Goal: Information Seeking & Learning: Learn about a topic

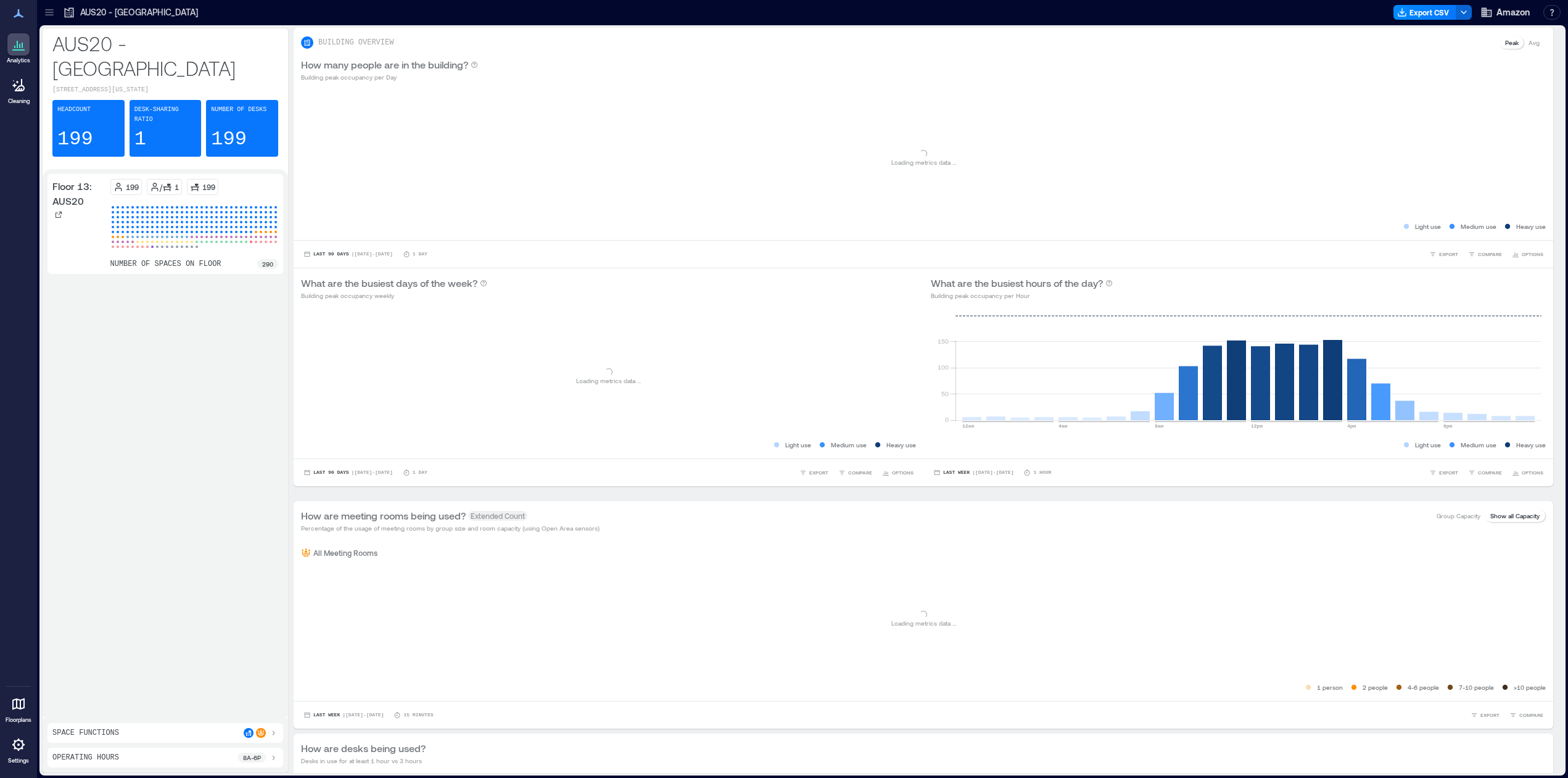
click at [50, 9] on icon at bounding box center [49, 13] width 13 height 13
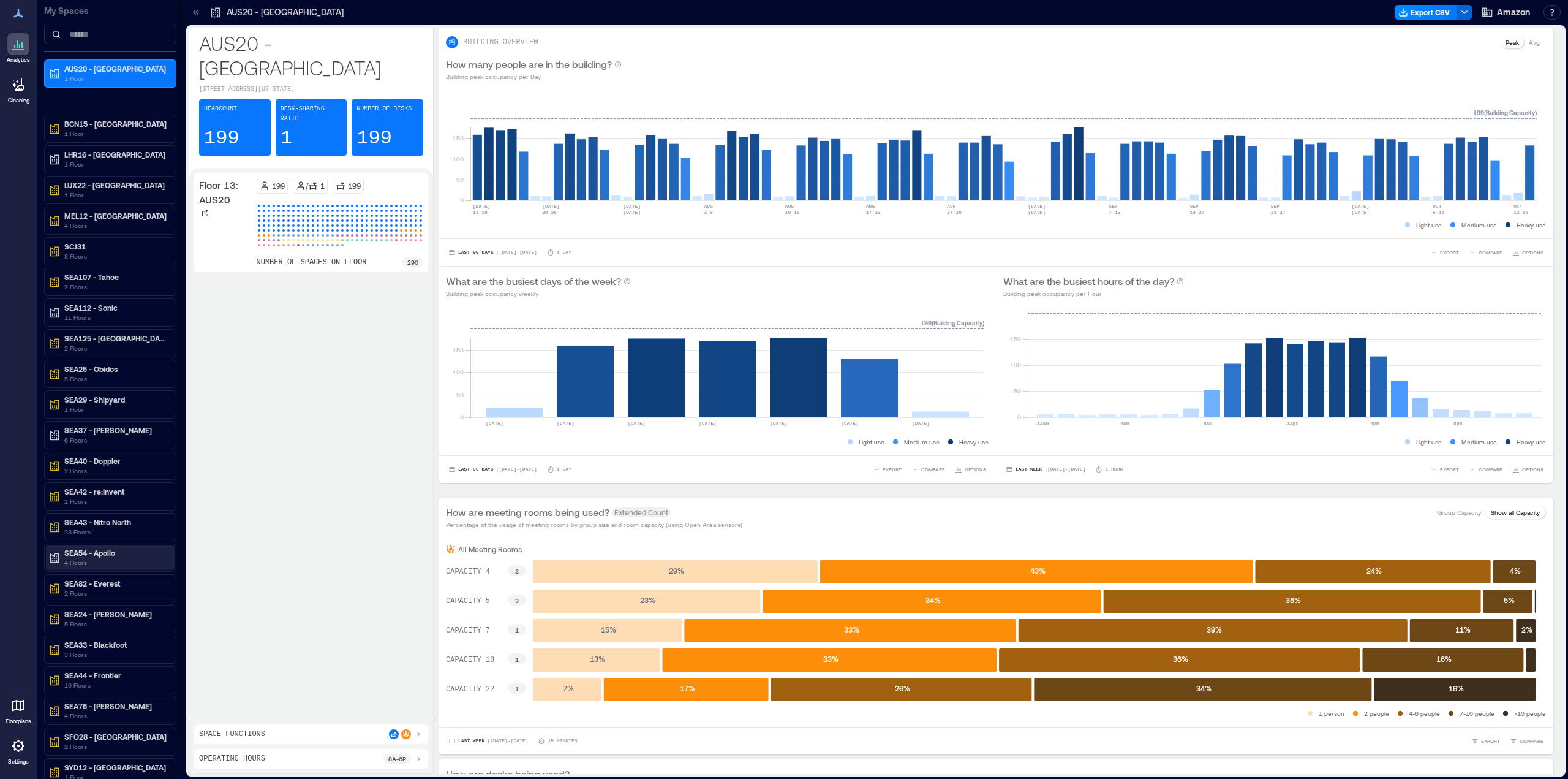
click at [93, 560] on p "4 Floors" at bounding box center [115, 562] width 102 height 10
click at [93, 632] on p "Floor 8: SEA54" at bounding box center [87, 633] width 48 height 10
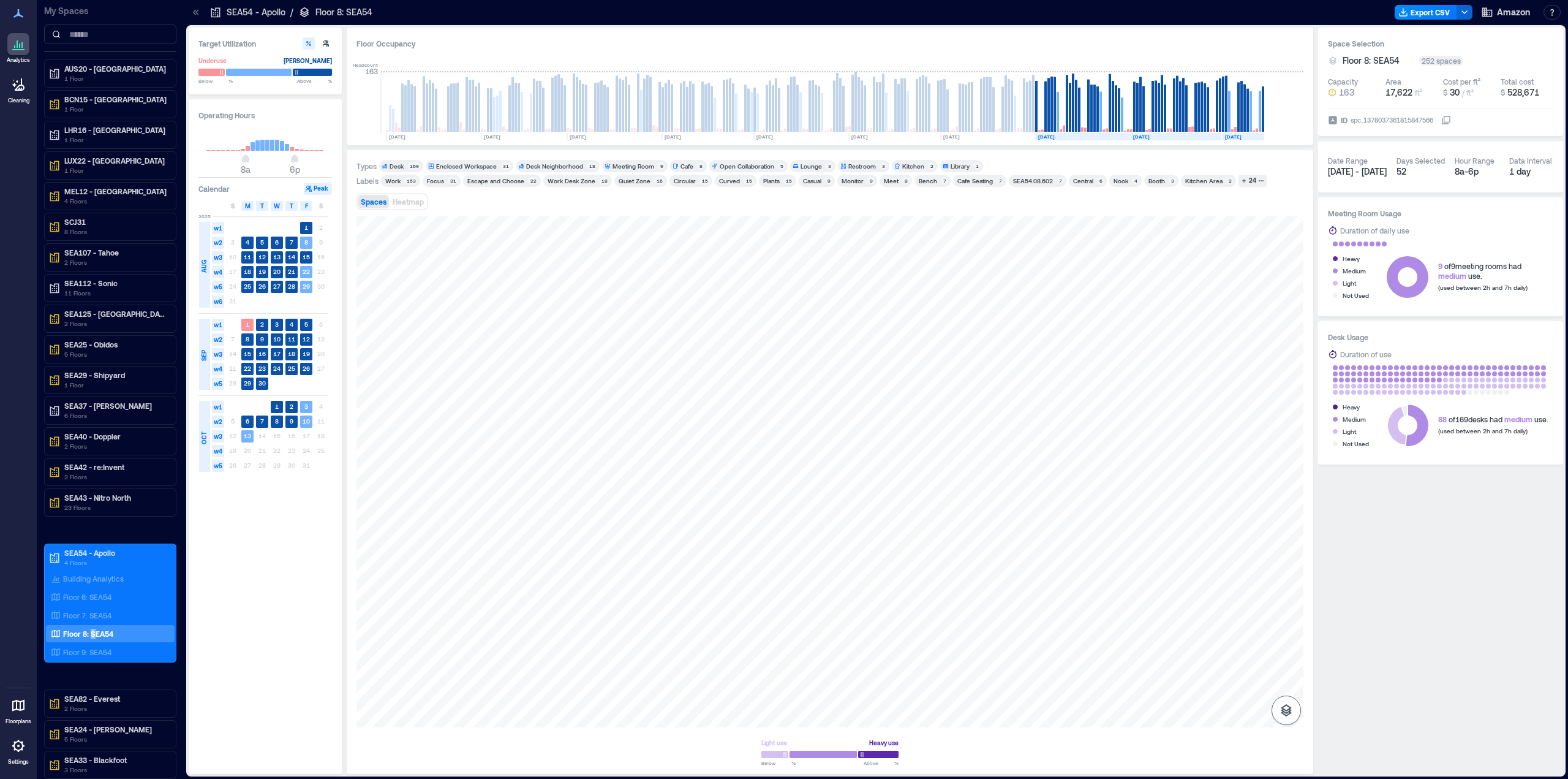
click at [1280, 707] on icon "button" at bounding box center [1286, 709] width 14 height 14
click at [396, 195] on button "Heatmap" at bounding box center [408, 201] width 37 height 13
click at [242, 423] on rect at bounding box center [248, 422] width 12 height 12
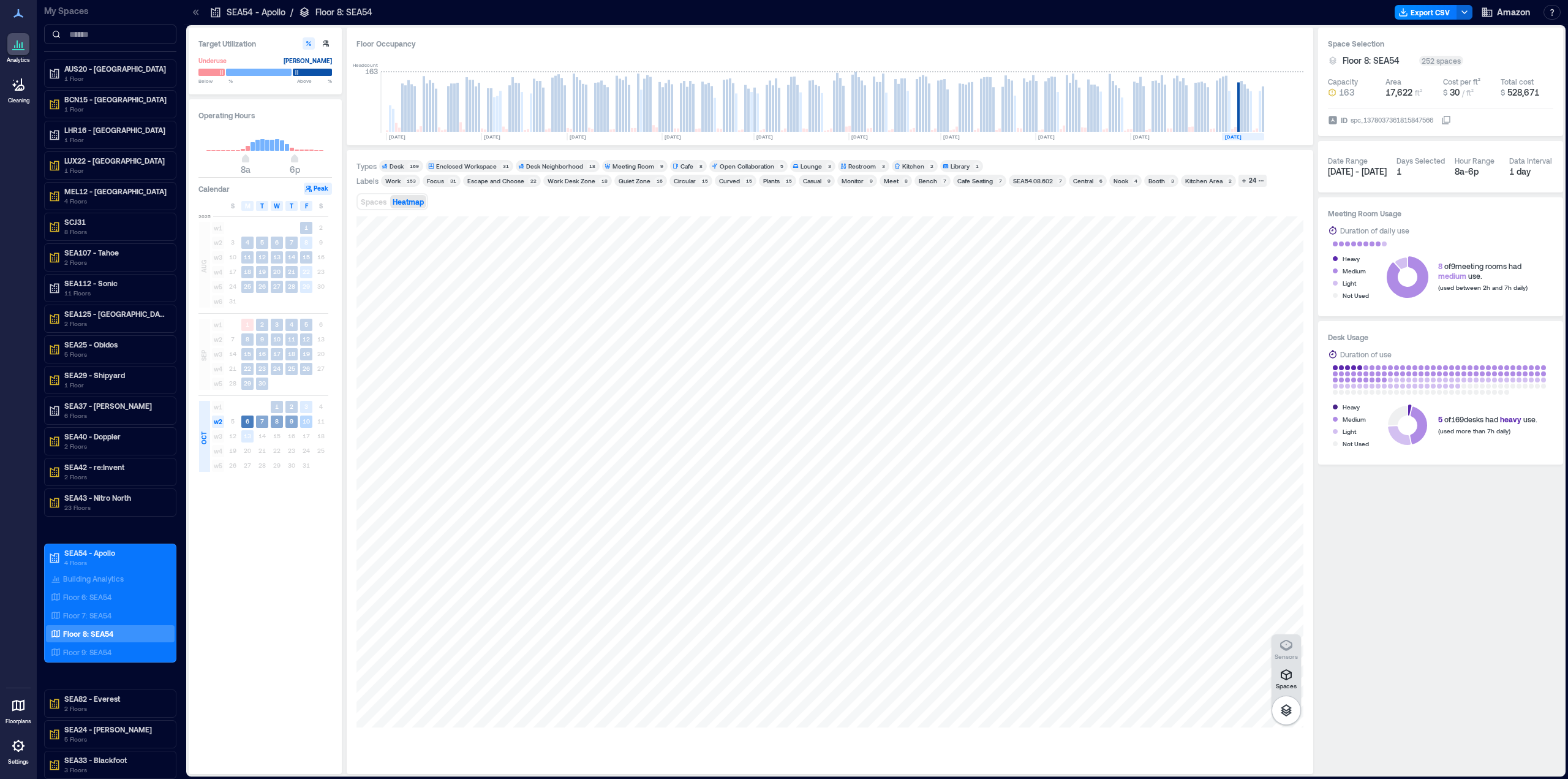
click at [218, 422] on span "w2" at bounding box center [218, 422] width 12 height 12
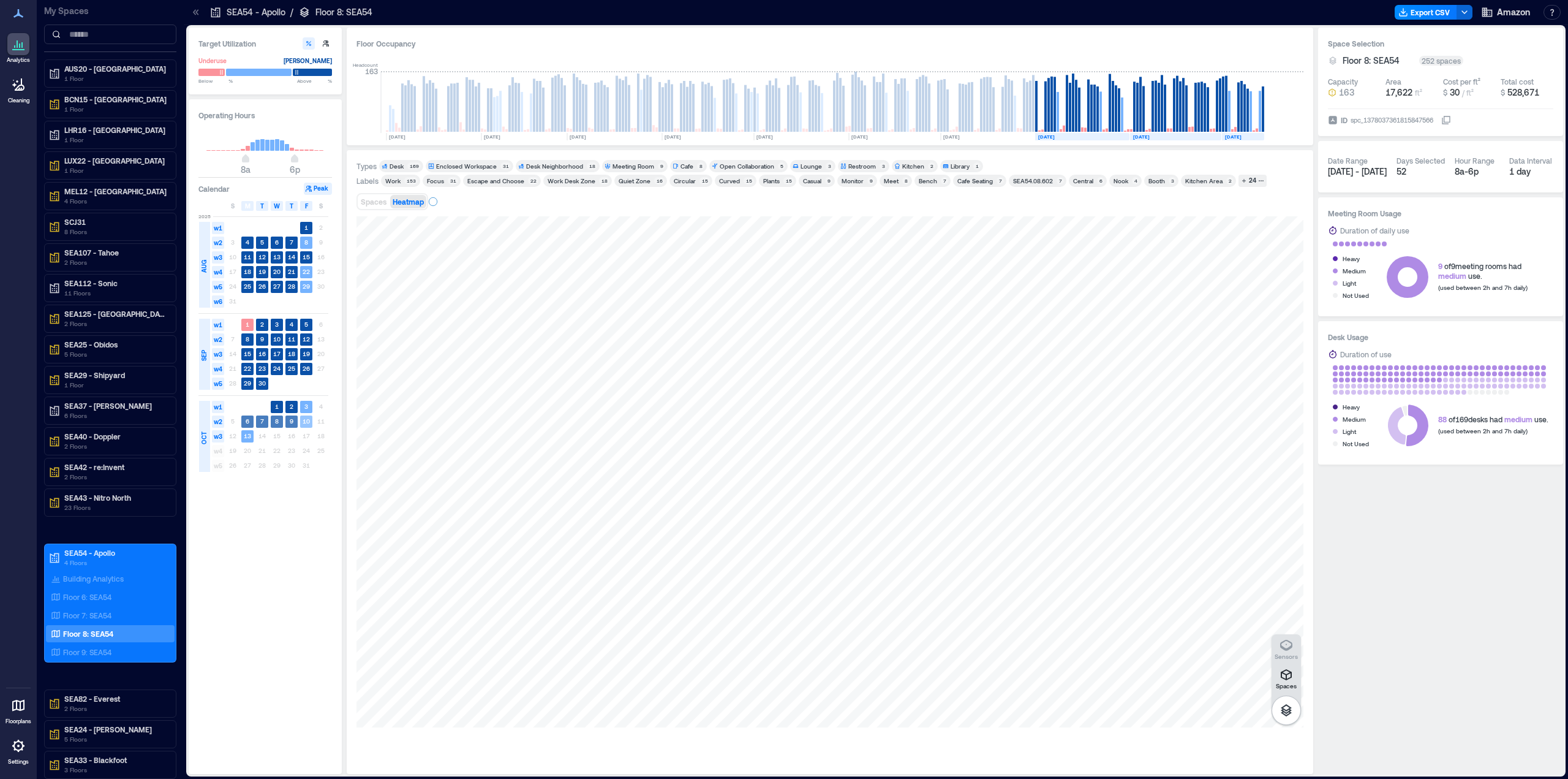
click at [218, 422] on span "w2" at bounding box center [218, 422] width 12 height 12
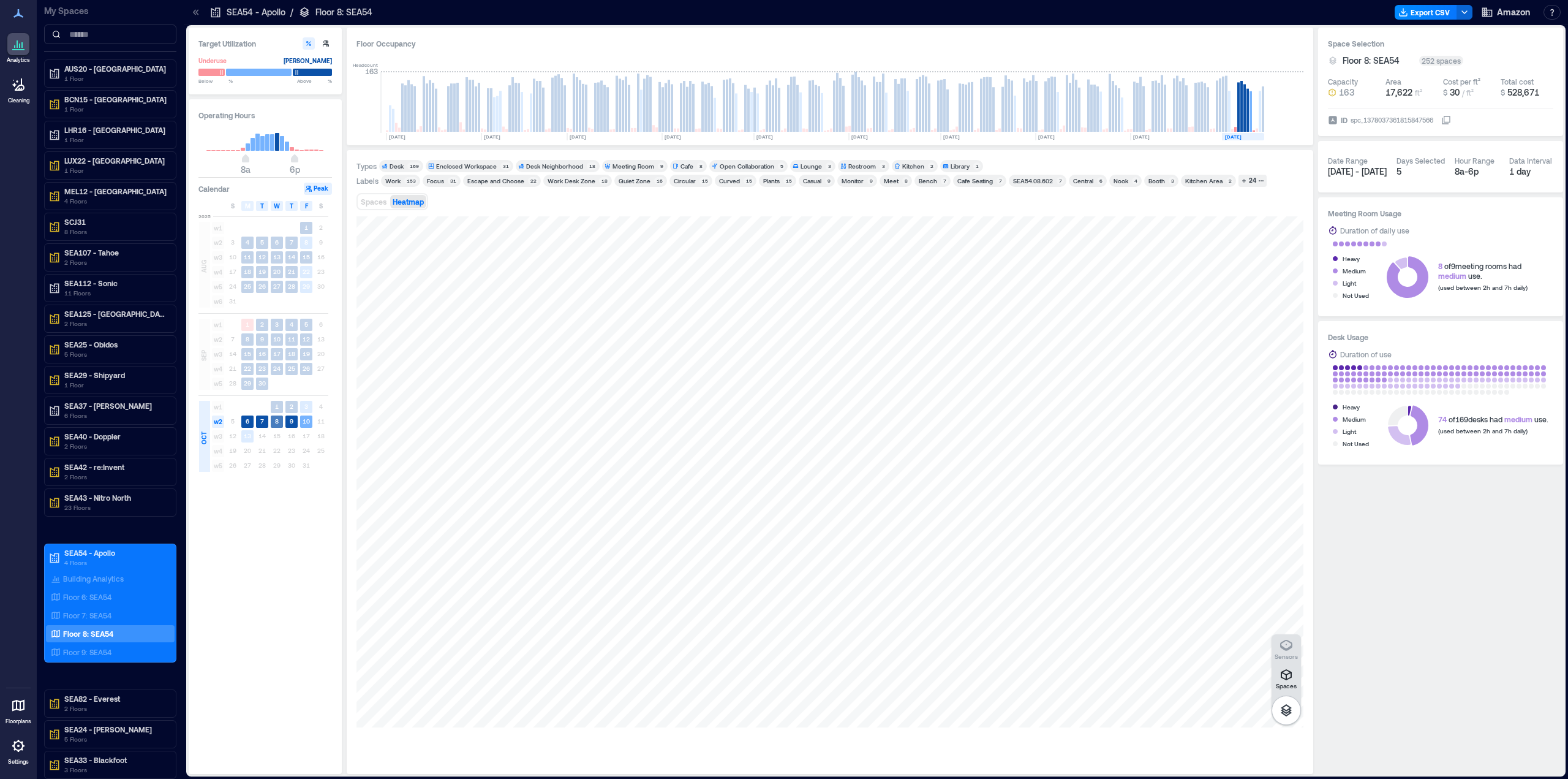
click at [275, 422] on text "8" at bounding box center [277, 421] width 4 height 7
click at [219, 422] on span "w2" at bounding box center [218, 422] width 12 height 12
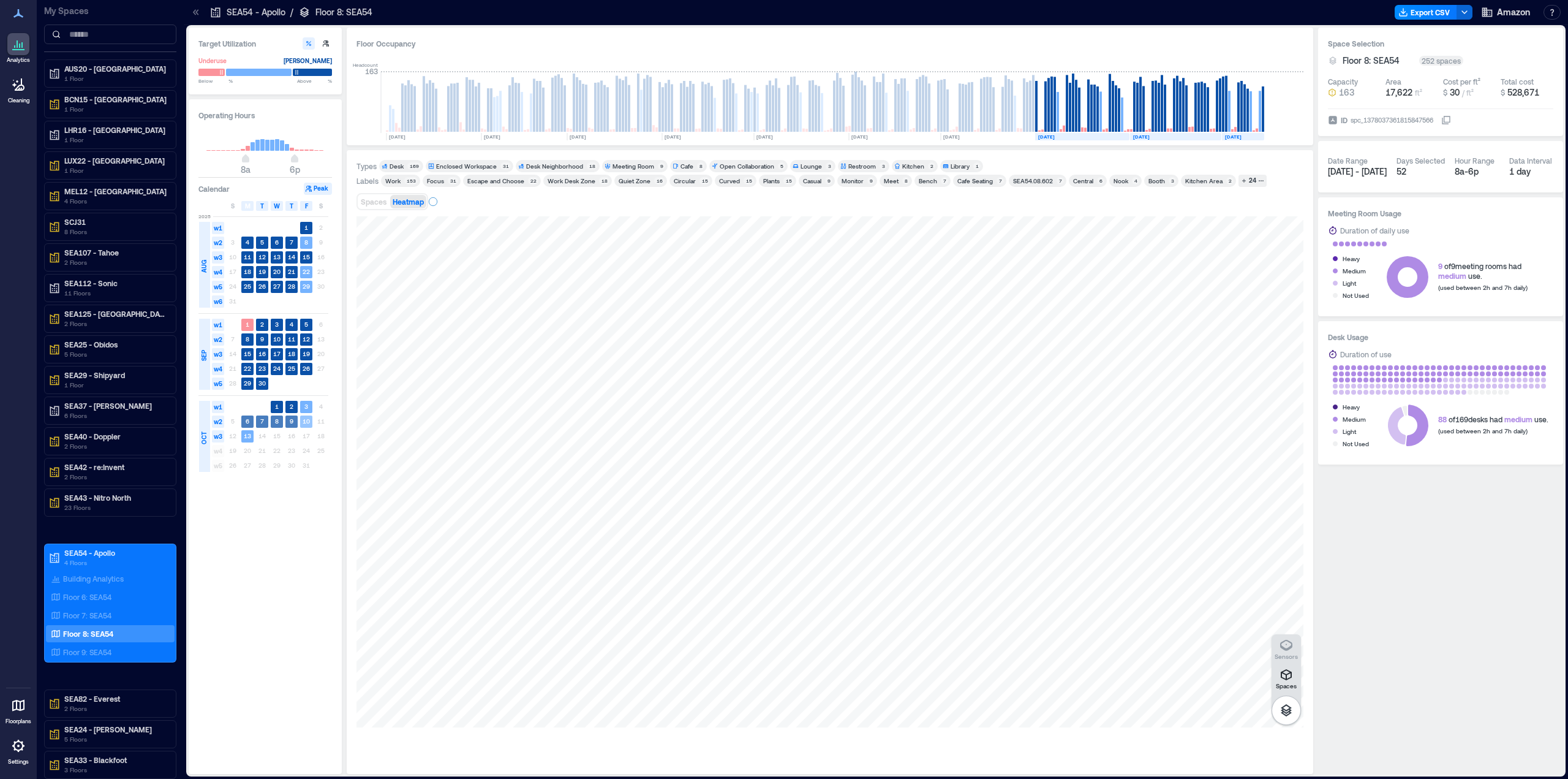
click at [219, 422] on span "w2" at bounding box center [218, 422] width 12 height 12
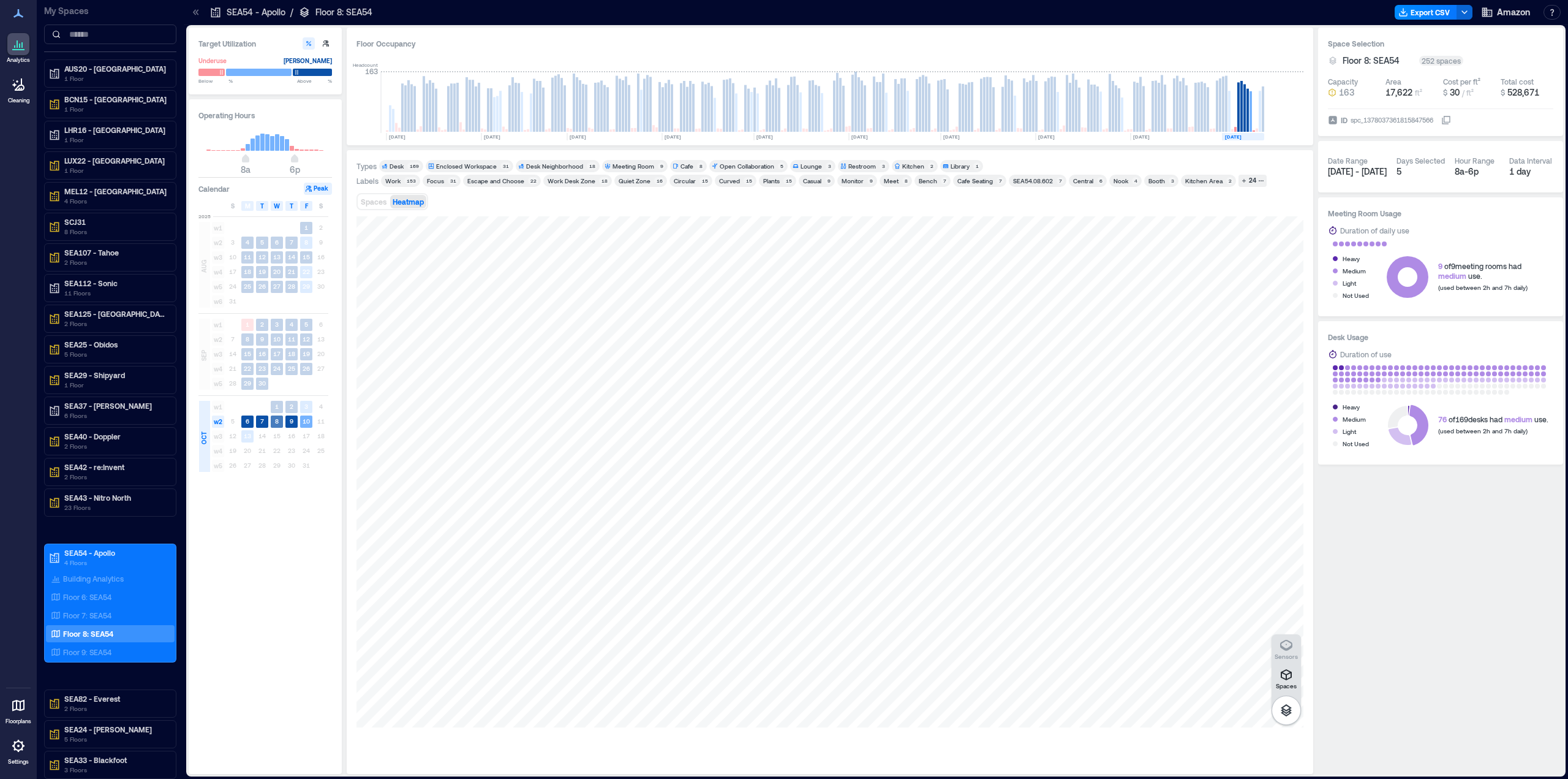
click at [277, 422] on text "8" at bounding box center [277, 421] width 4 height 7
click at [265, 422] on rect at bounding box center [262, 422] width 12 height 12
click at [248, 420] on text "6" at bounding box center [248, 421] width 4 height 7
